Goal: Information Seeking & Learning: Learn about a topic

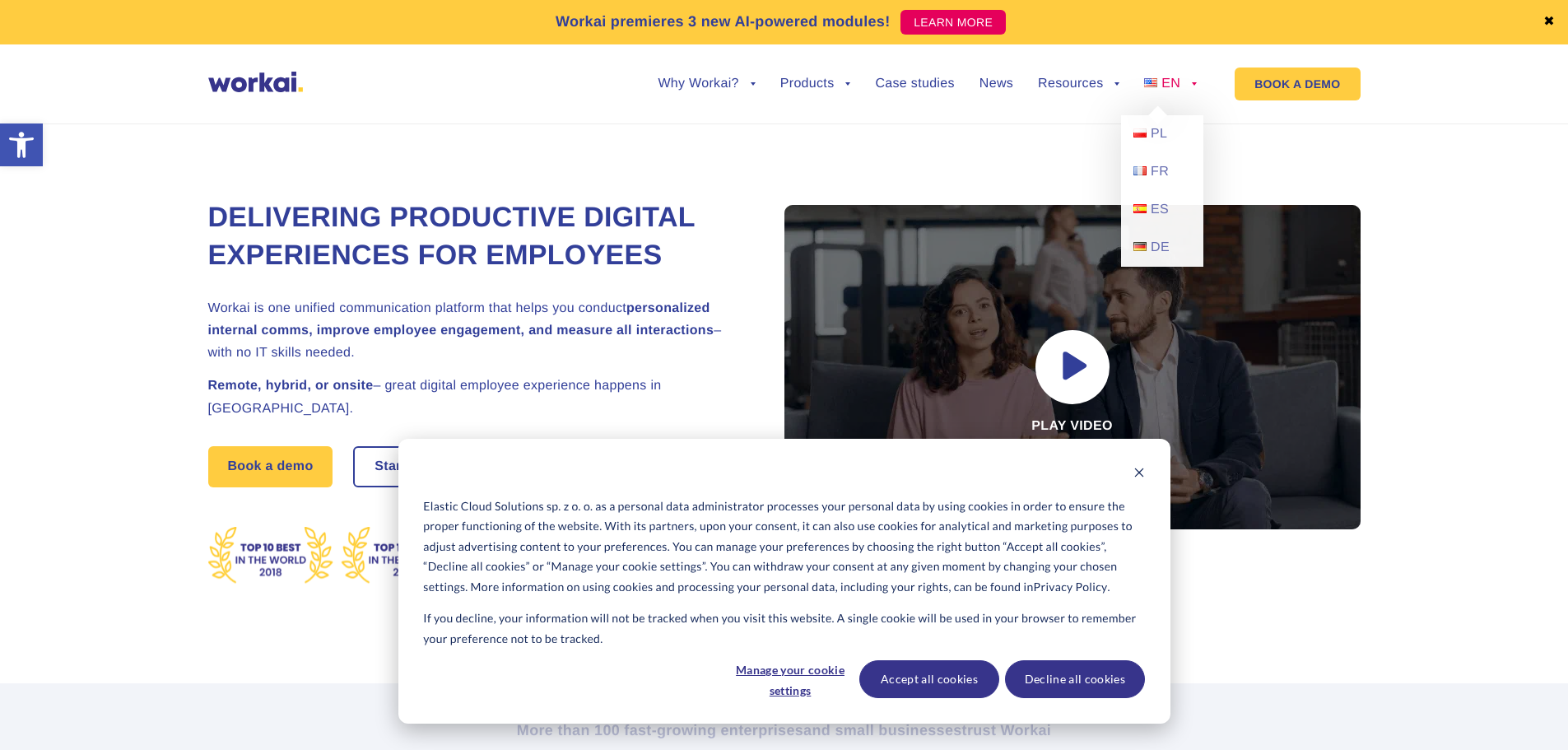
click at [1186, 80] on link "EN" at bounding box center [1170, 84] width 53 height 13
click at [1155, 135] on span "PL" at bounding box center [1160, 134] width 17 height 14
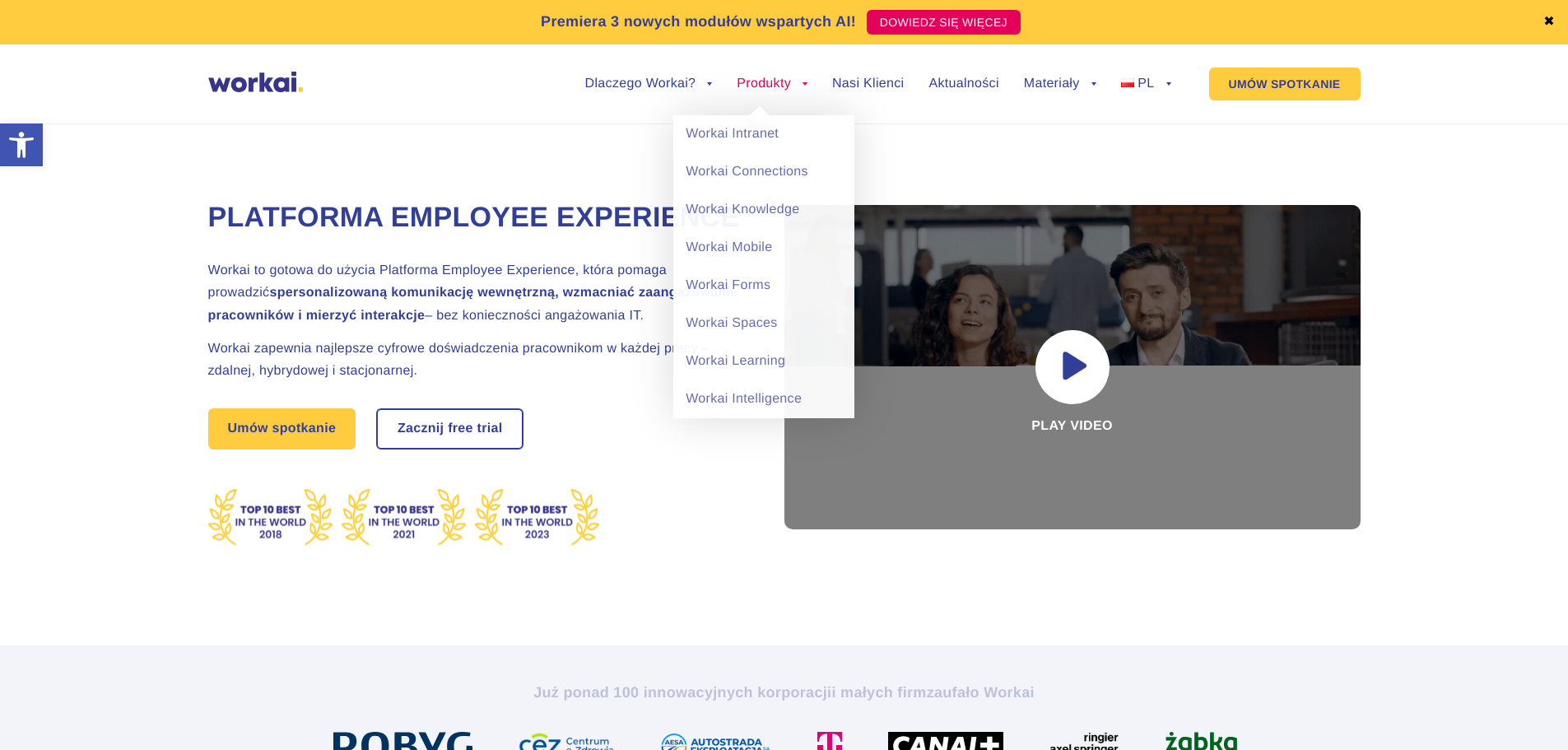
drag, startPoint x: 0, startPoint y: 0, endPoint x: 781, endPoint y: 84, distance: 785.5
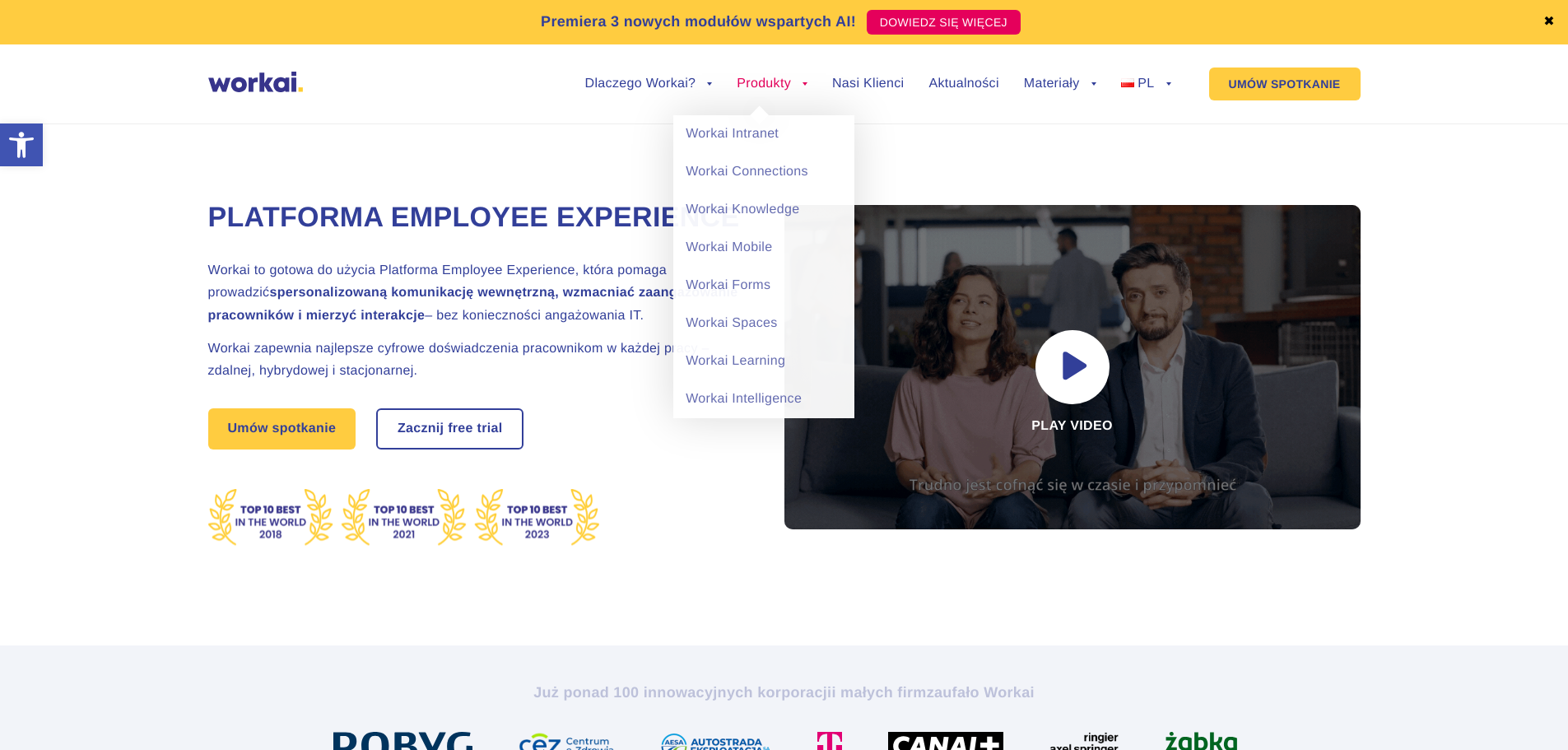
click at [781, 84] on link "Produkty" at bounding box center [772, 84] width 71 height 13
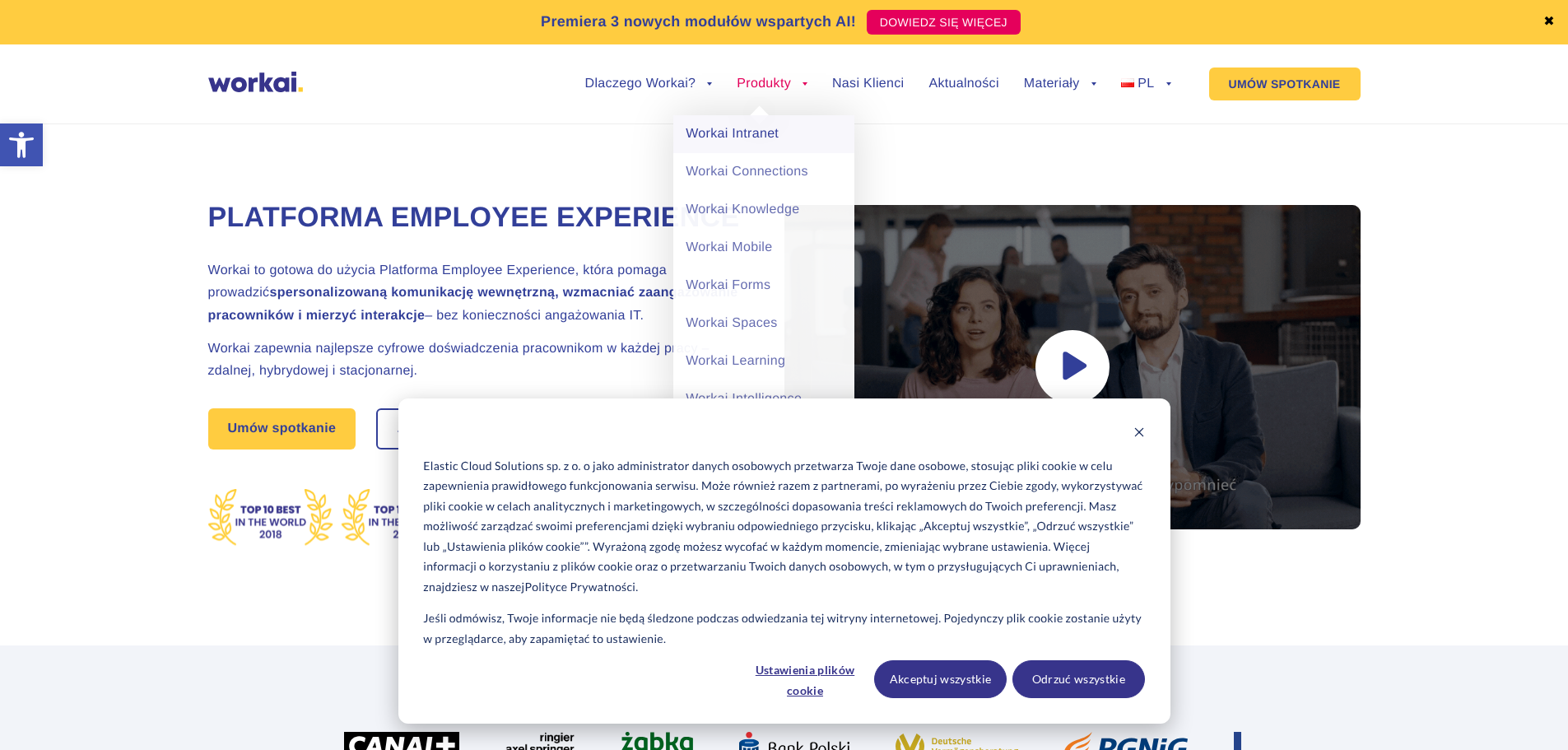
click at [754, 133] on link "Workai Intranet" at bounding box center [764, 134] width 181 height 38
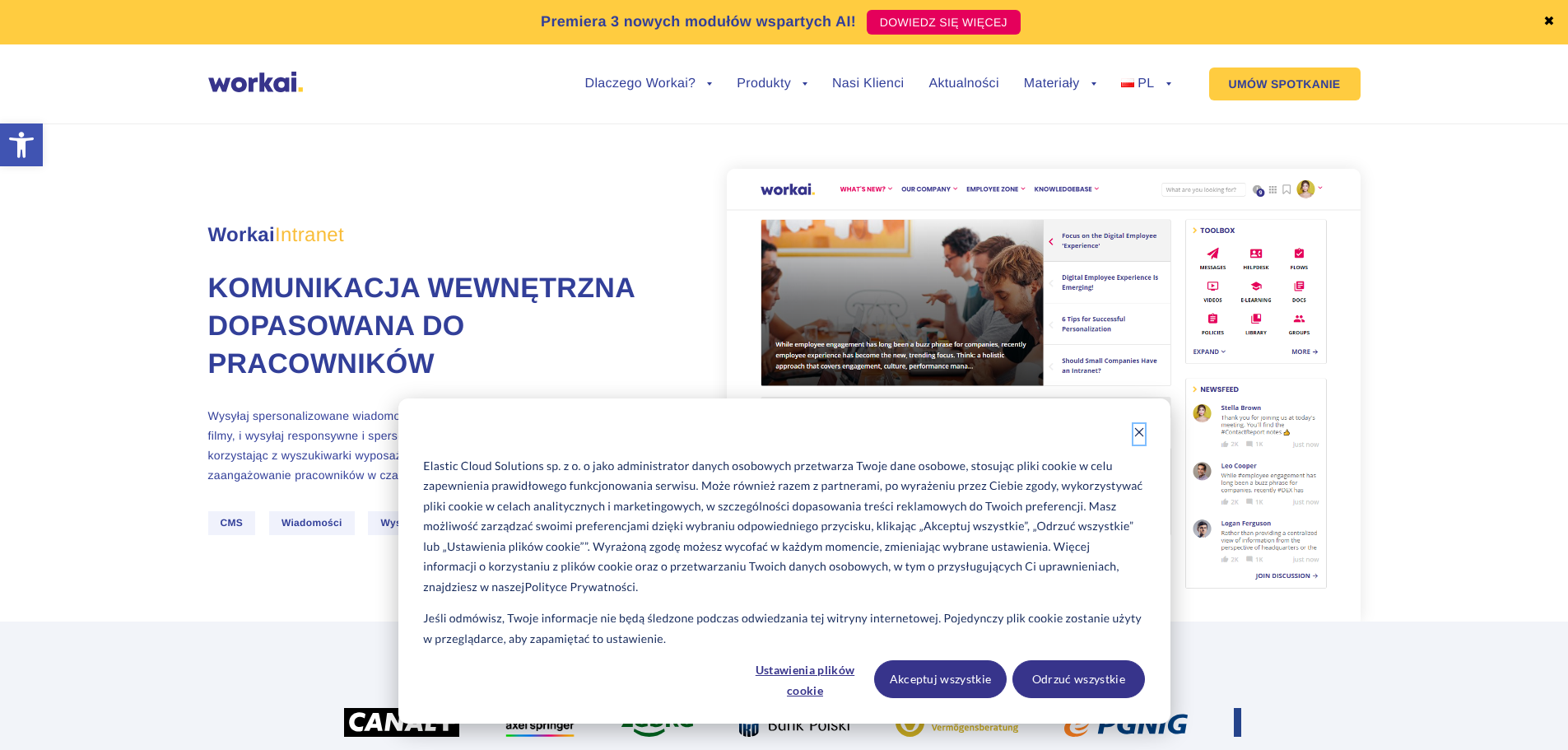
click at [1139, 436] on icon "Dismiss cookie banner" at bounding box center [1139, 432] width 12 height 12
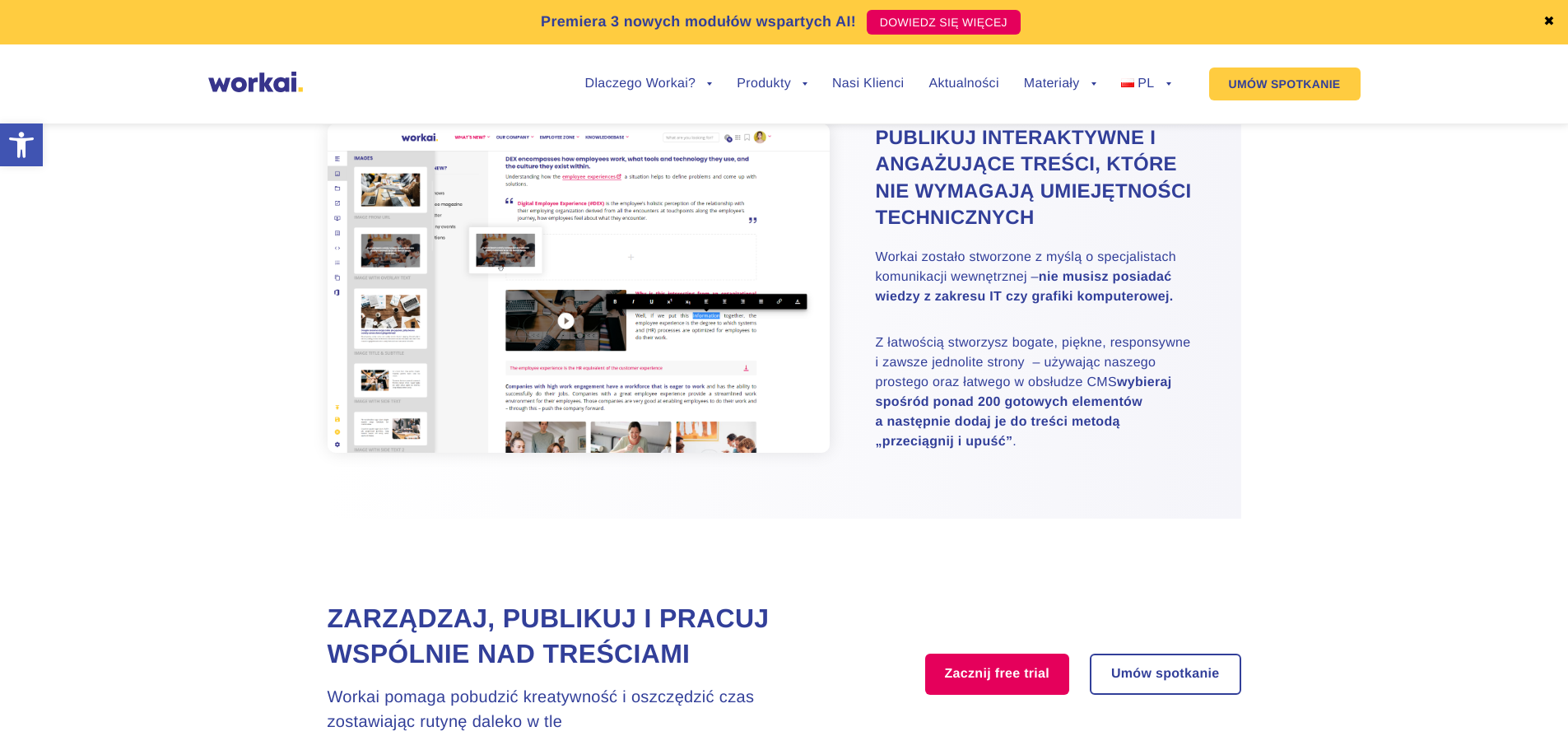
scroll to position [905, 0]
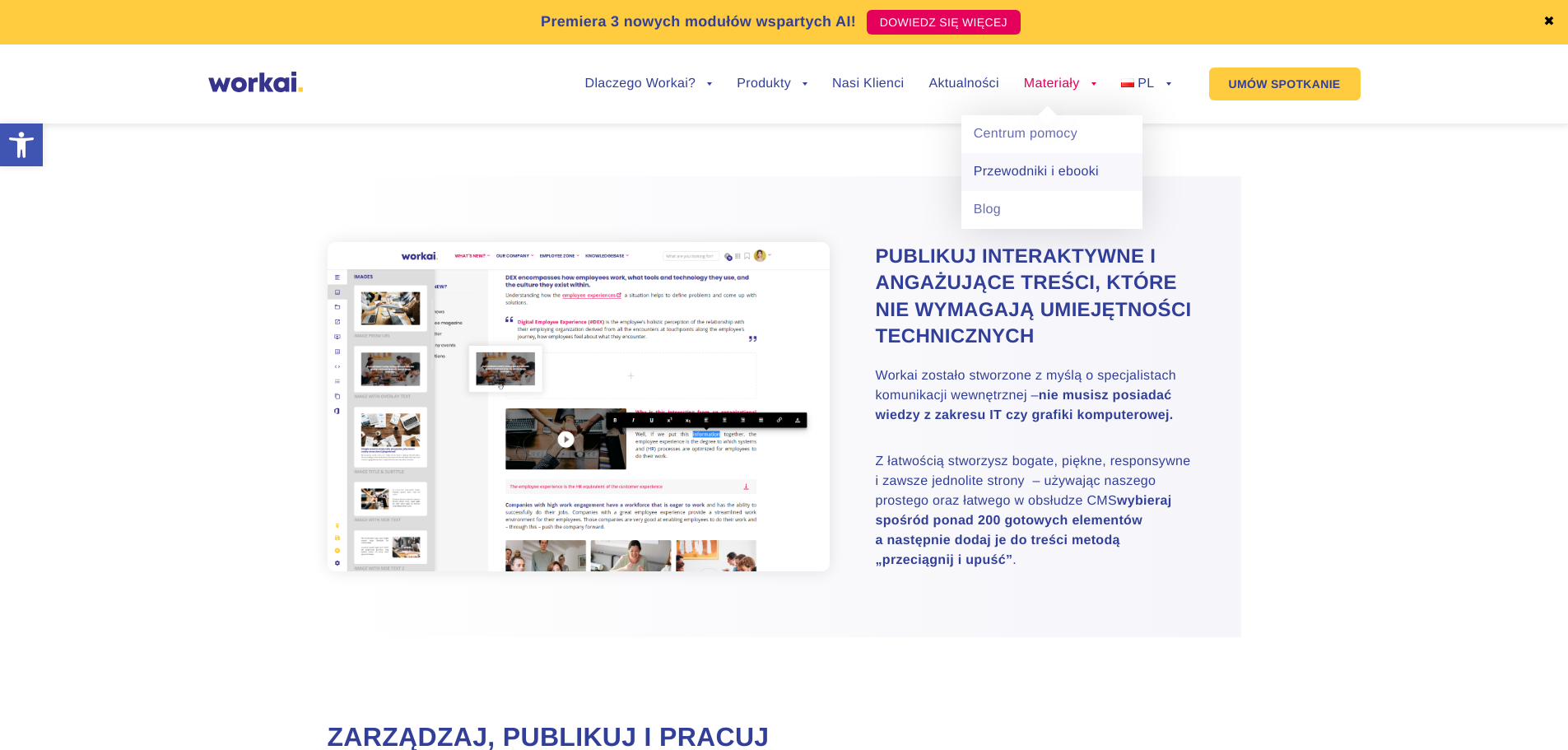
click at [1016, 167] on link "Przewodniki i ebooki" at bounding box center [1052, 171] width 181 height 38
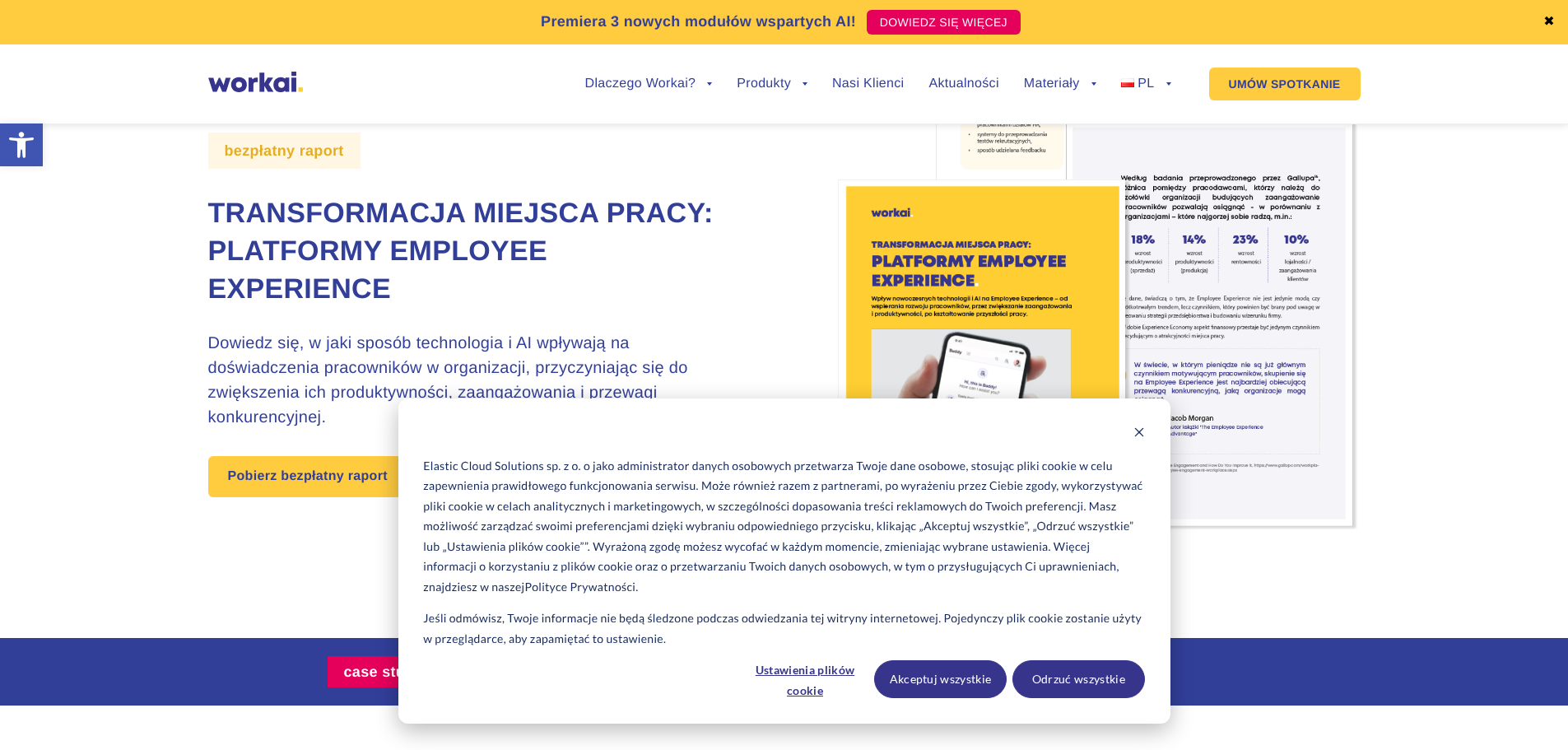
scroll to position [247, 0]
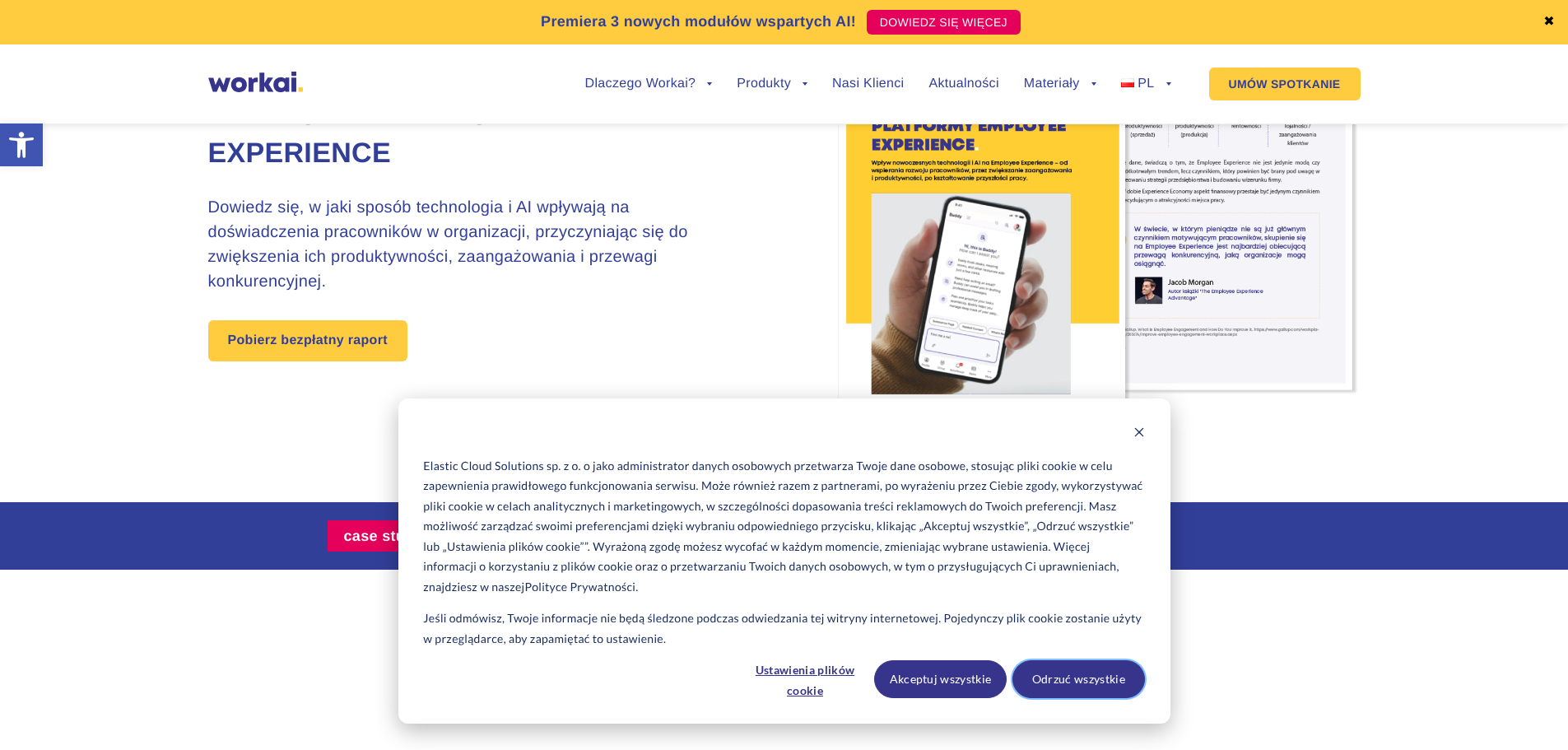
click at [1099, 678] on button "Odrzuć wszystkie" at bounding box center [1078, 678] width 133 height 38
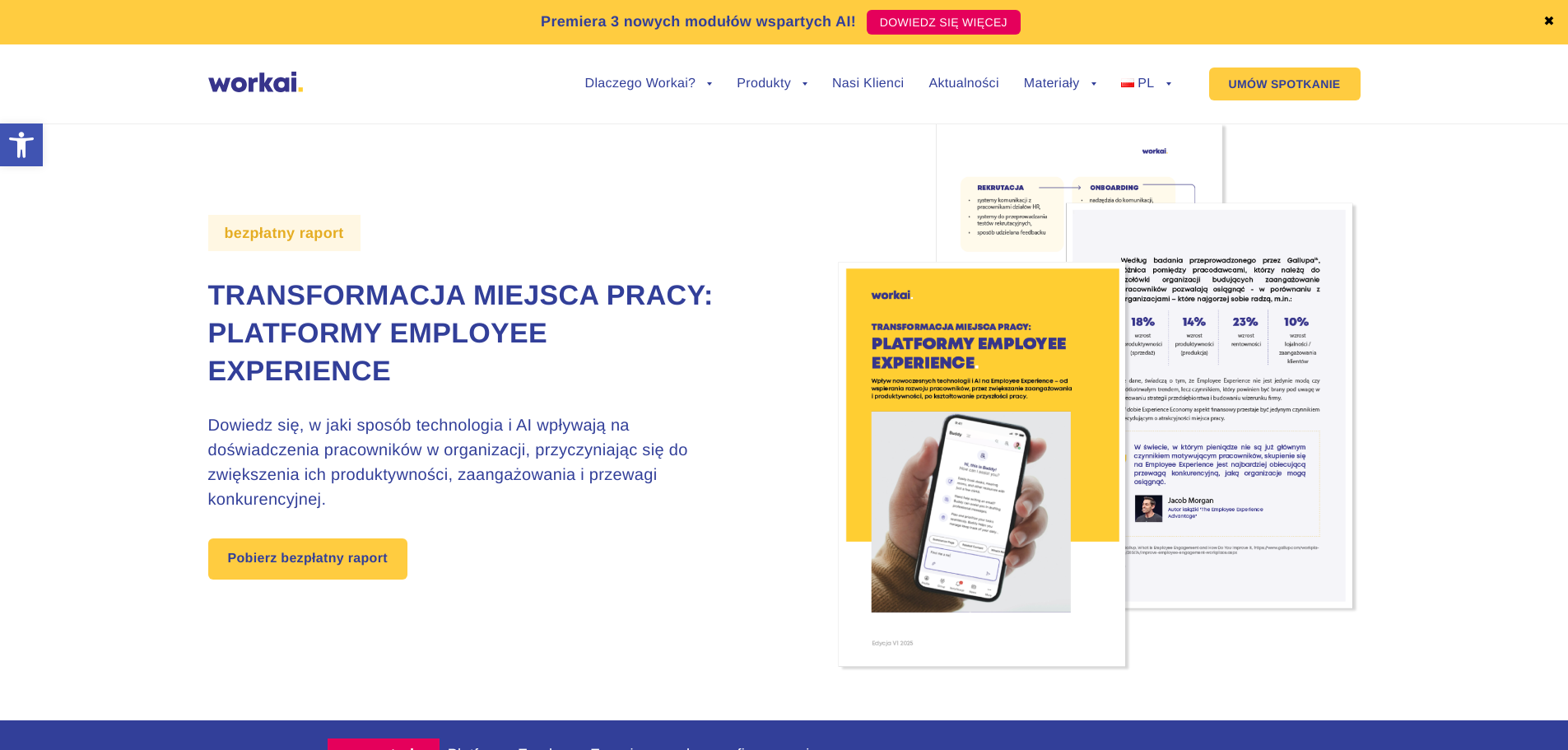
scroll to position [0, 0]
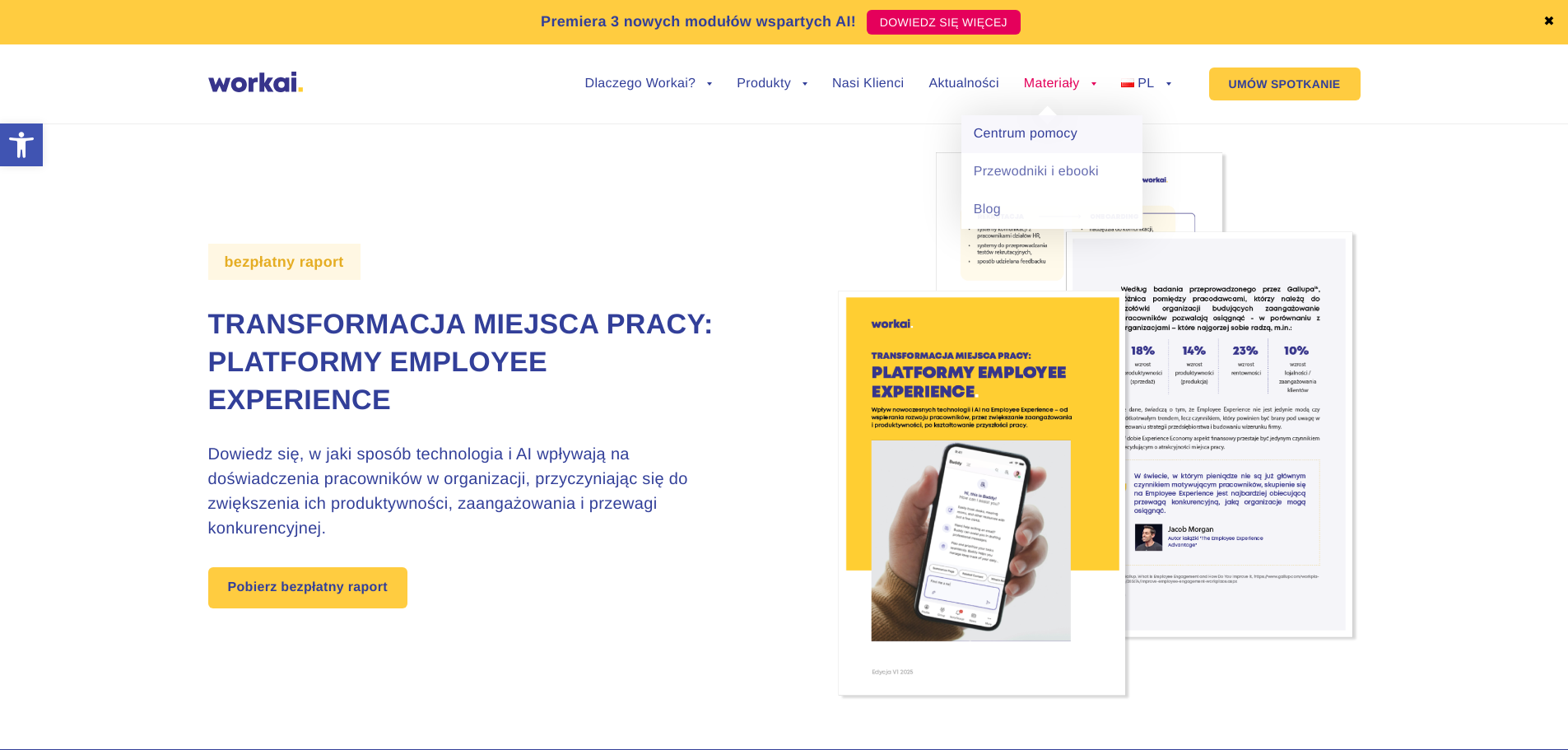
click at [1046, 139] on link "Centrum pomocy" at bounding box center [1052, 134] width 181 height 38
